Goal: Information Seeking & Learning: Learn about a topic

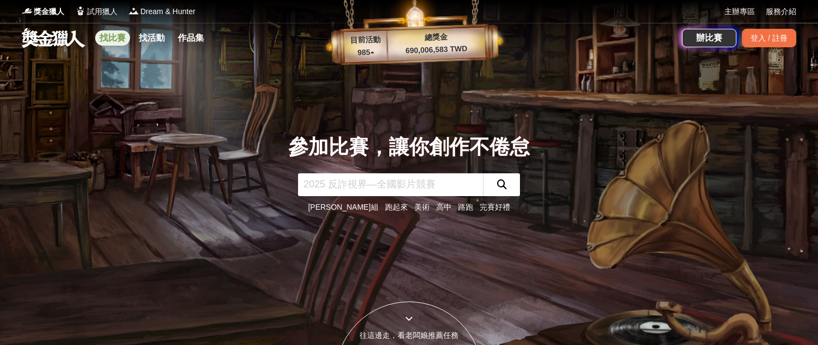
click at [112, 37] on link "找比賽" at bounding box center [112, 37] width 35 height 15
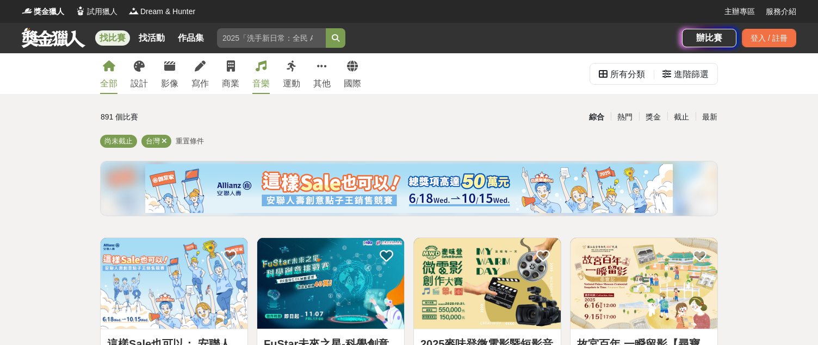
click at [254, 84] on div "音樂" at bounding box center [260, 83] width 17 height 13
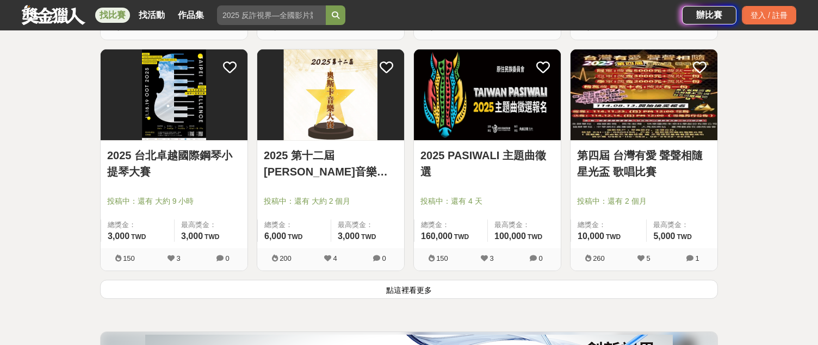
scroll to position [1375, 0]
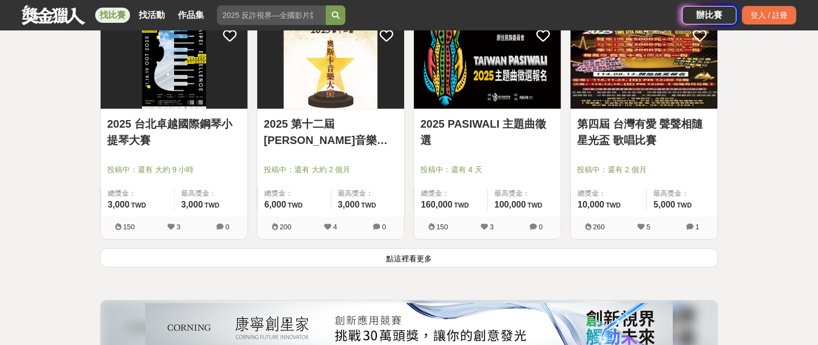
click at [377, 262] on button "點這裡看更多" at bounding box center [409, 258] width 618 height 19
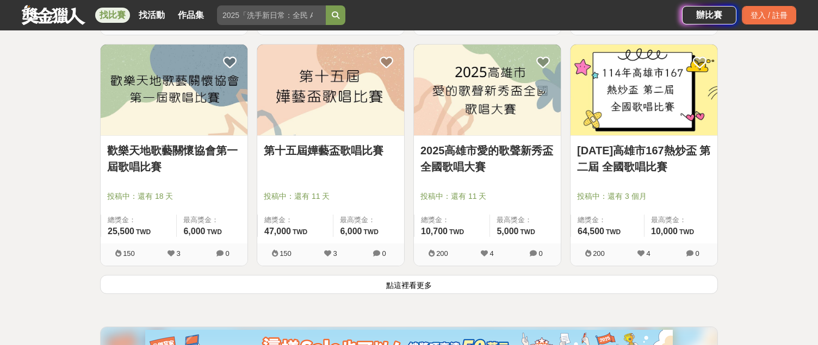
scroll to position [2735, 0]
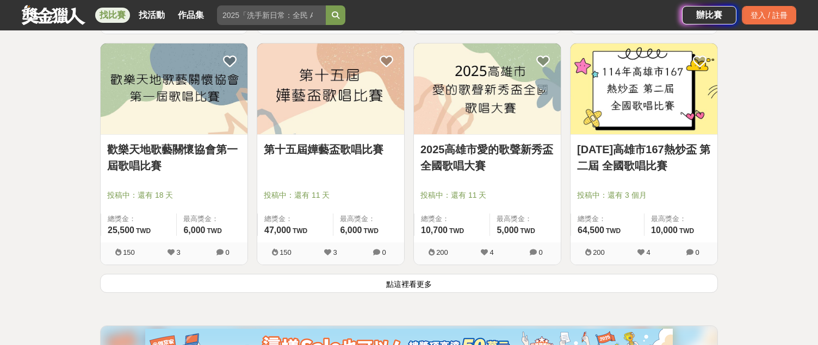
click at [388, 282] on button "點這裡看更多" at bounding box center [409, 283] width 618 height 19
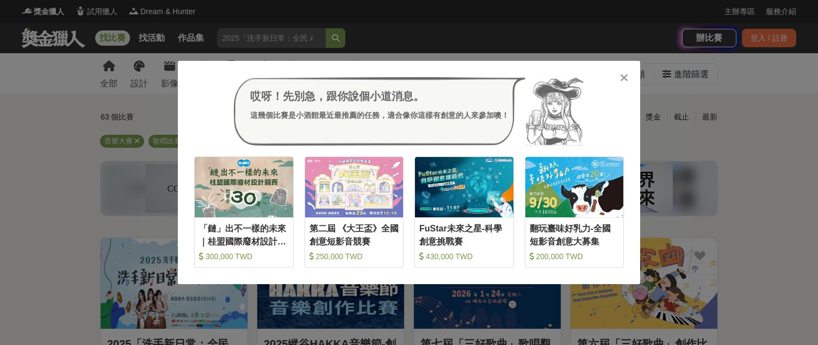
click at [619, 78] on div at bounding box center [623, 77] width 11 height 11
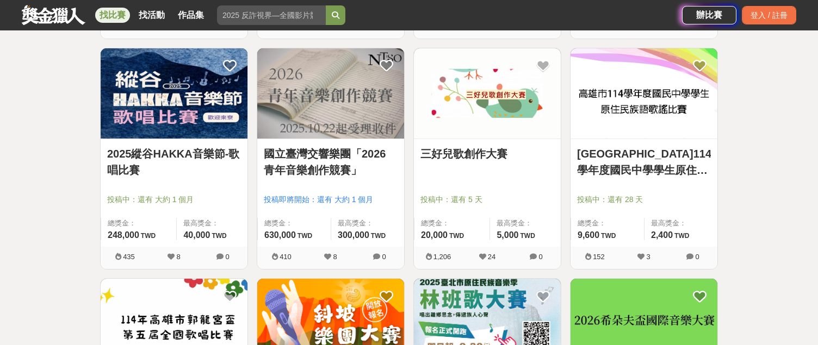
scroll to position [420, 0]
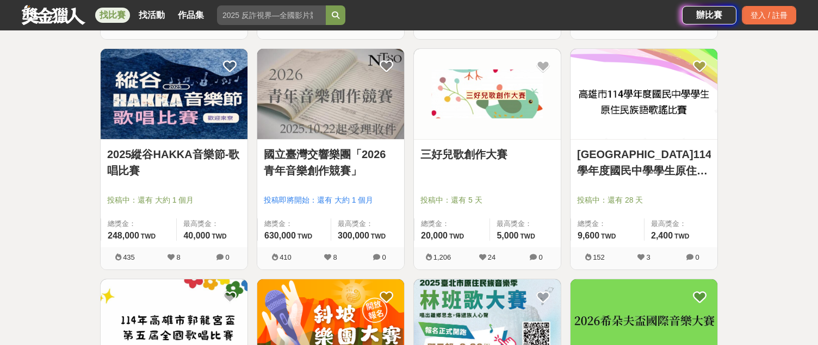
click at [324, 157] on link "國立臺灣交響樂團「2026 青年音樂創作競賽」" at bounding box center [331, 162] width 134 height 33
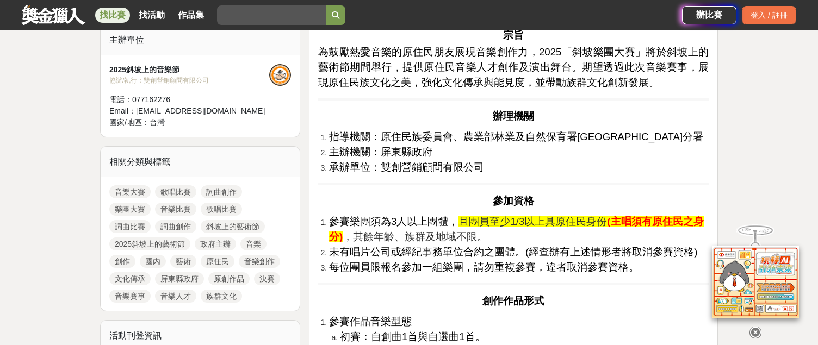
scroll to position [382, 0]
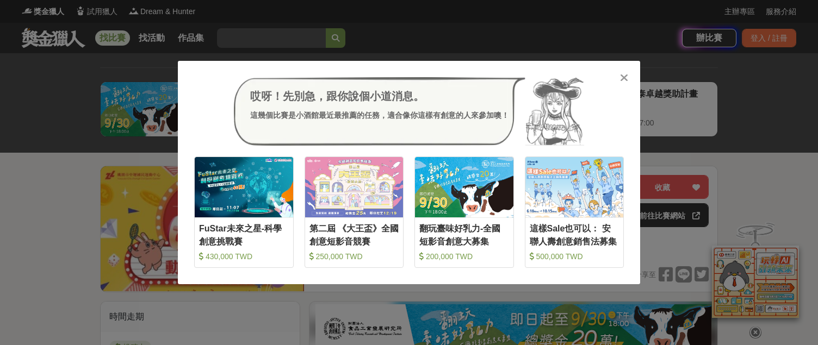
click at [625, 73] on icon at bounding box center [624, 77] width 8 height 11
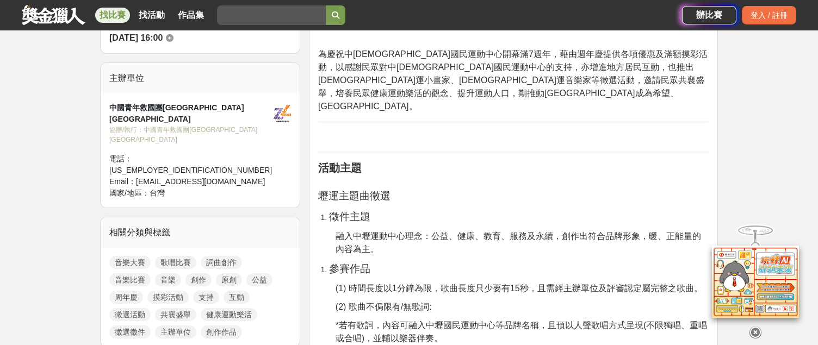
scroll to position [418, 0]
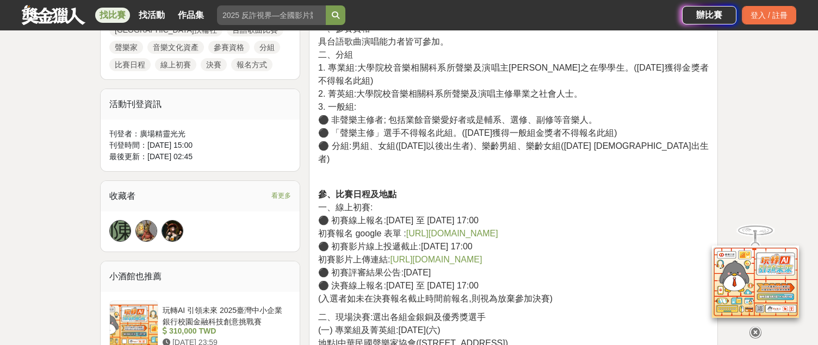
scroll to position [560, 0]
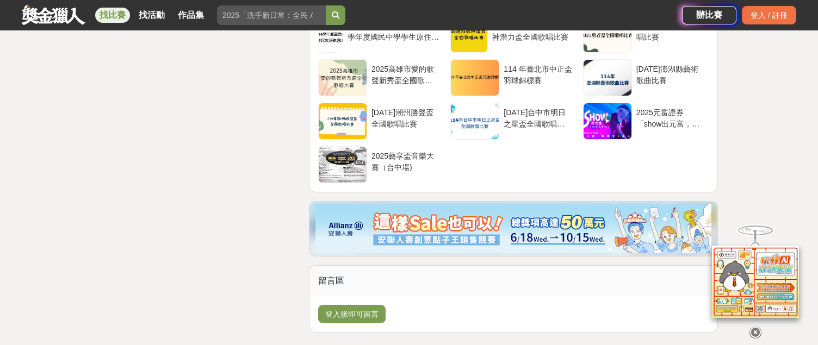
scroll to position [2310, 0]
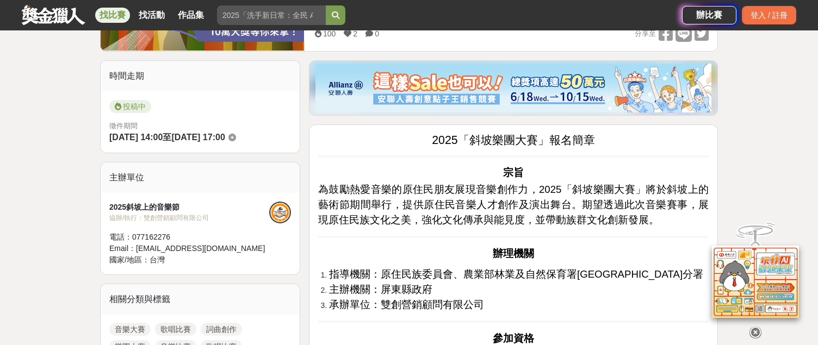
scroll to position [245, 0]
